Goal: Learn about a topic

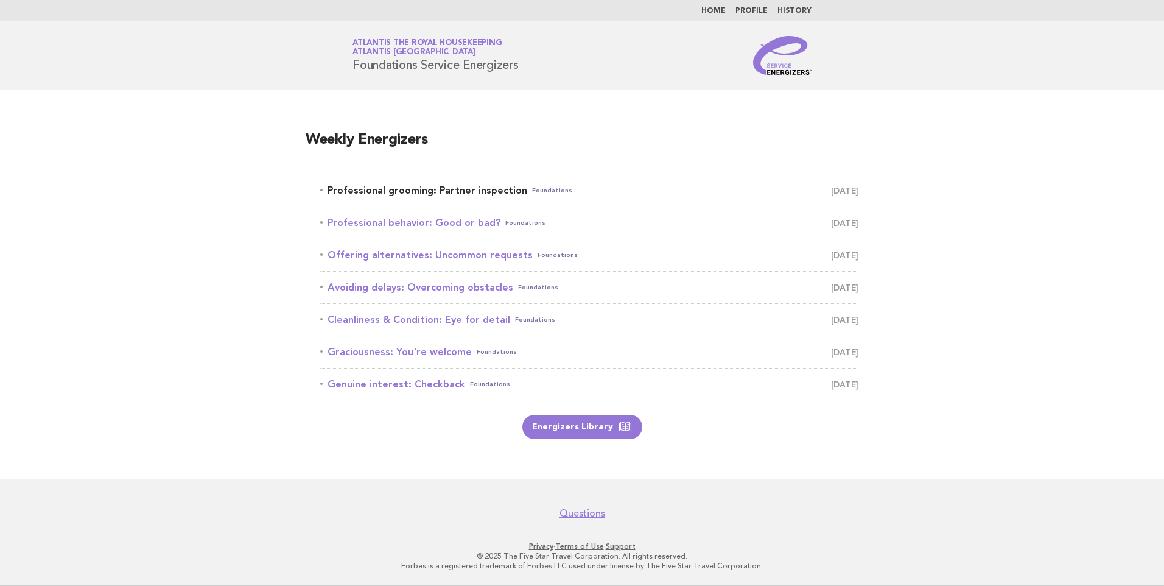
click at [435, 184] on link "Professional grooming: Partner inspection Foundations [DATE]" at bounding box center [589, 190] width 538 height 17
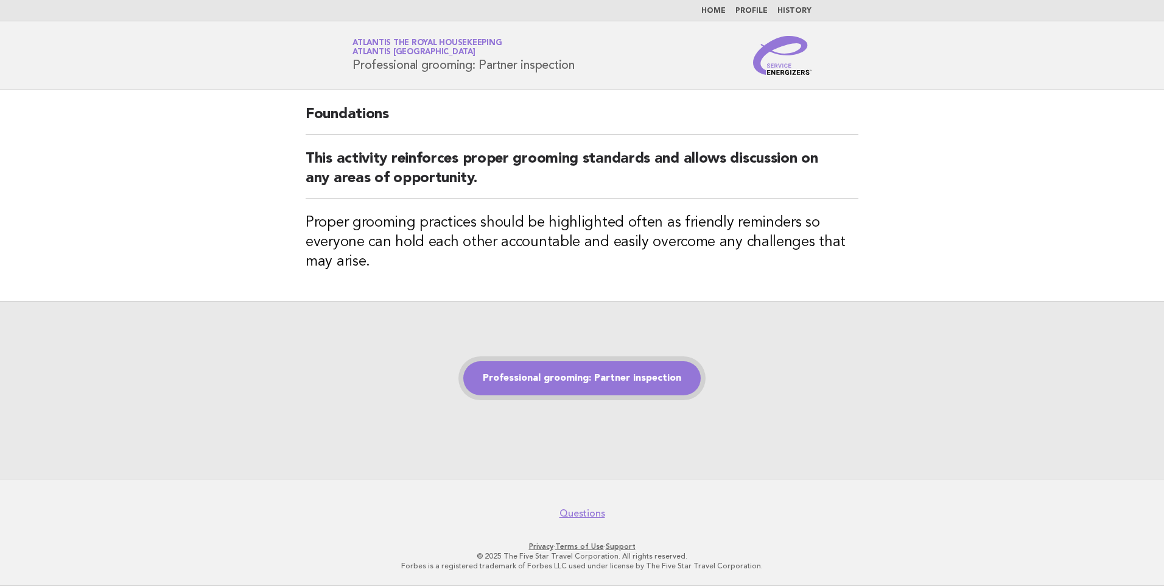
click at [585, 379] on link "Professional grooming: Partner inspection" at bounding box center [581, 378] width 237 height 34
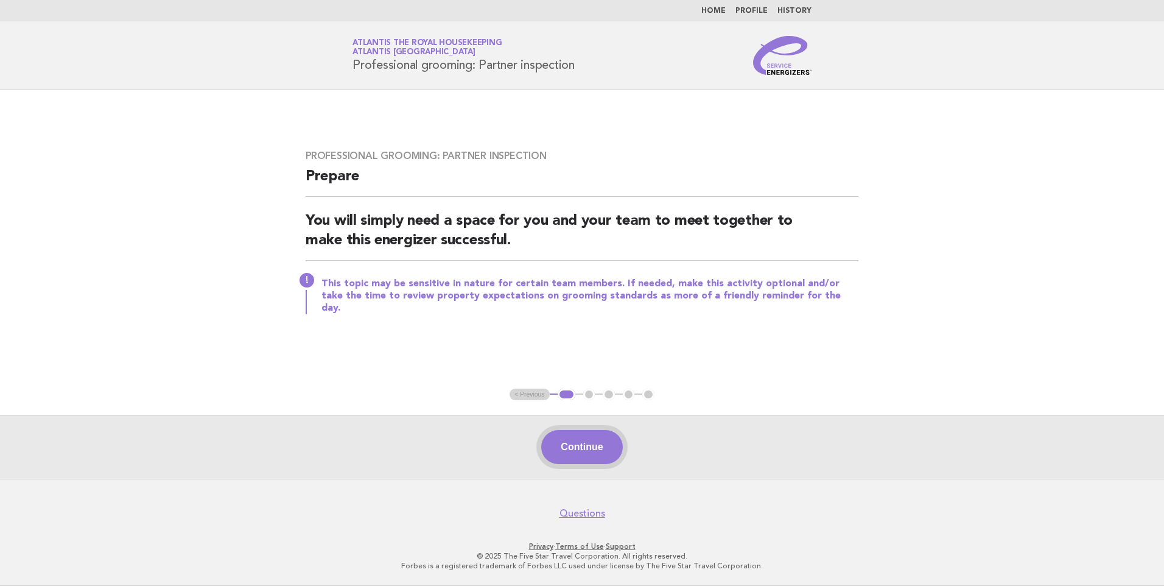
click at [585, 439] on button "Continue" at bounding box center [581, 447] width 81 height 34
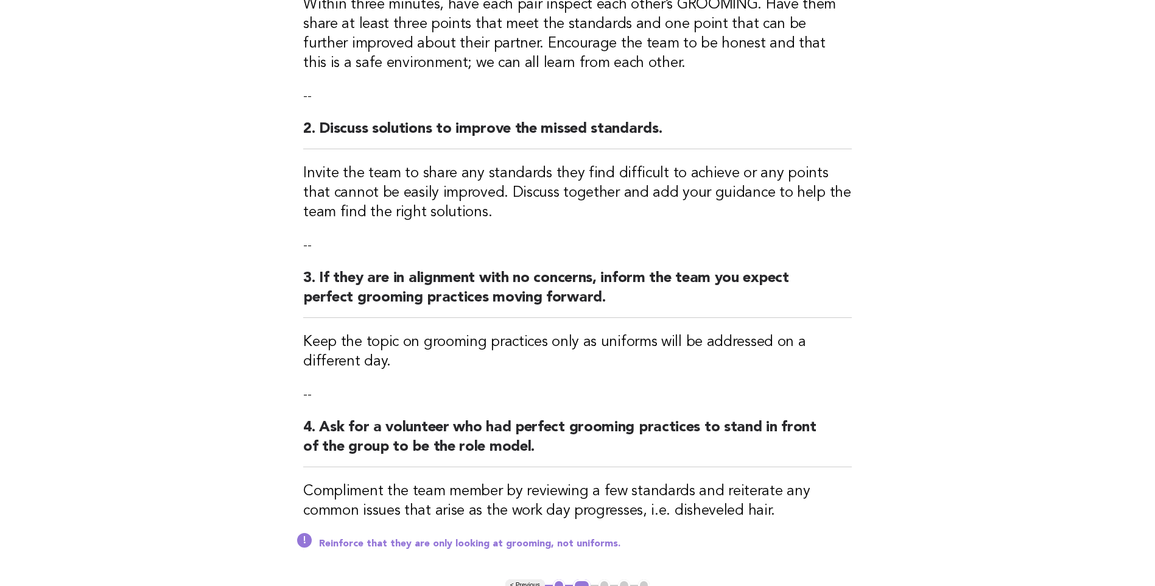
scroll to position [304, 0]
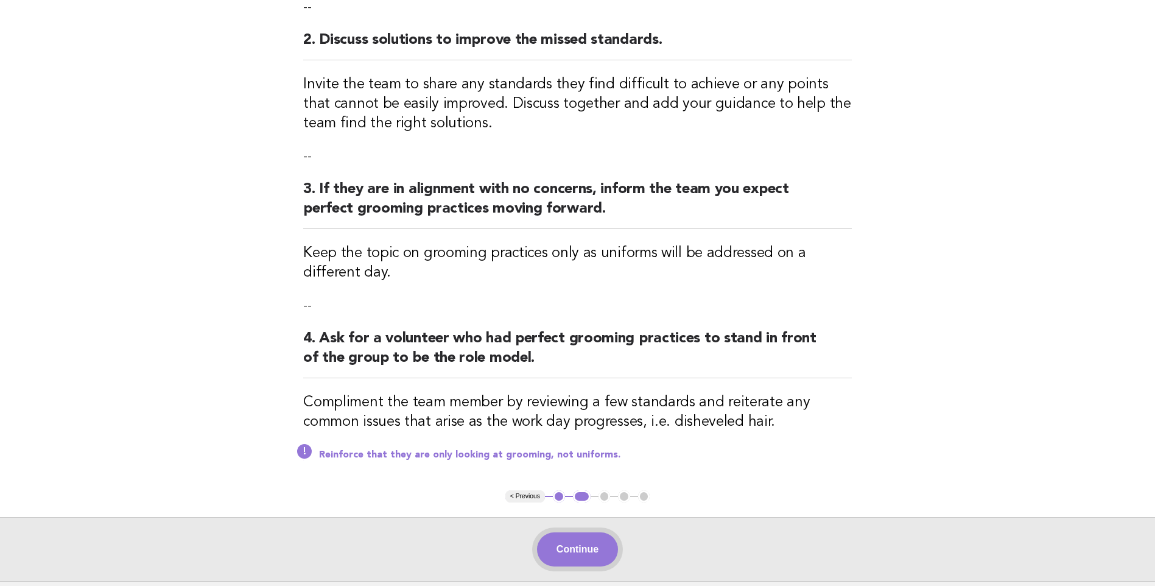
click at [586, 559] on button "Continue" at bounding box center [577, 549] width 81 height 34
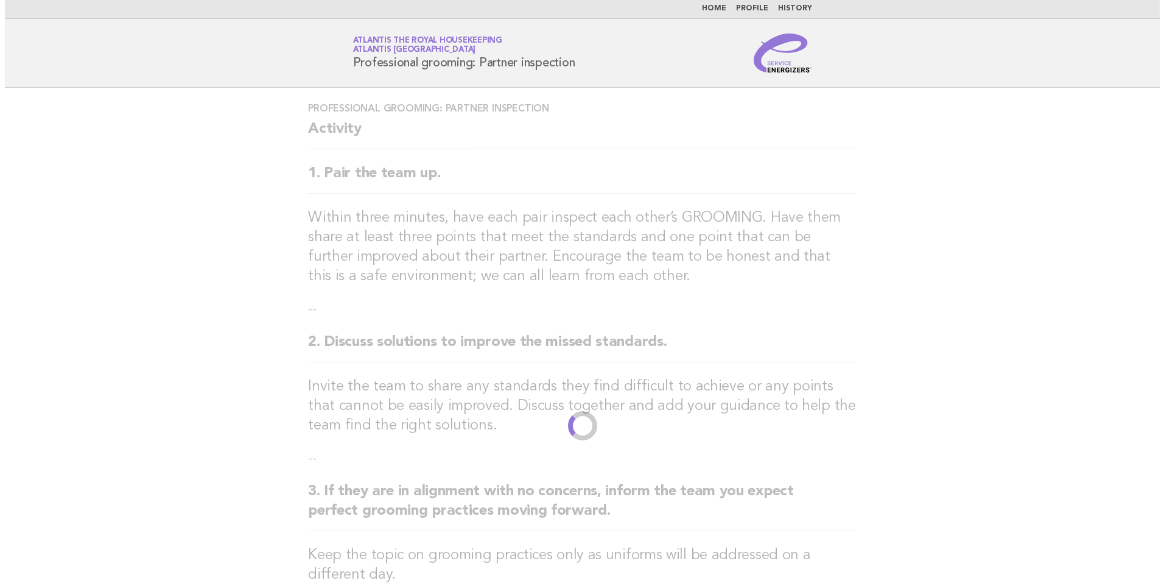
scroll to position [0, 0]
